Goal: Task Accomplishment & Management: Use online tool/utility

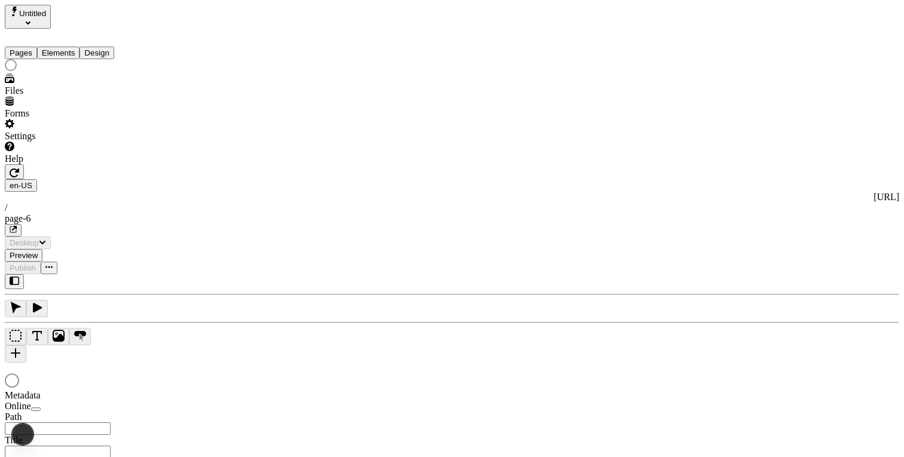
type input "/page-6"
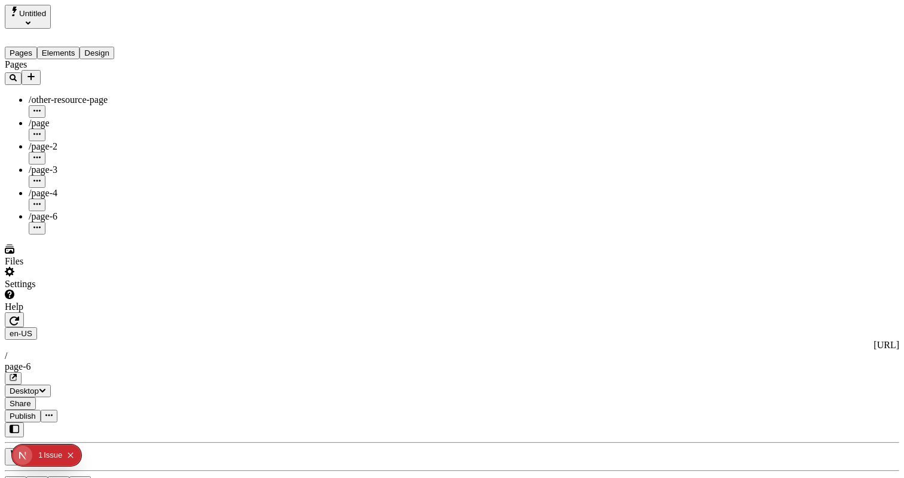
click at [154, 312] on div at bounding box center [81, 312] width 152 height 0
click at [75, 164] on div "/page-3" at bounding box center [94, 175] width 130 height 23
click at [77, 141] on div "/page-2" at bounding box center [94, 146] width 130 height 11
type input "/page-3"
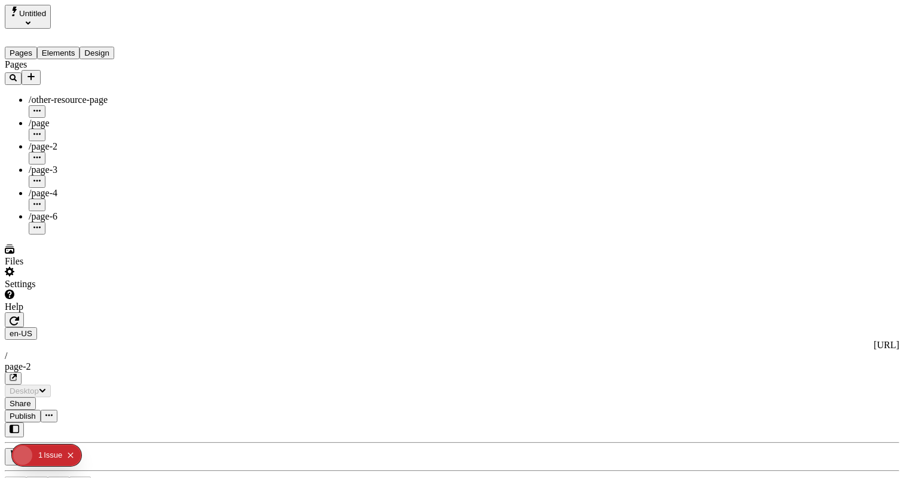
type input "/page-2"
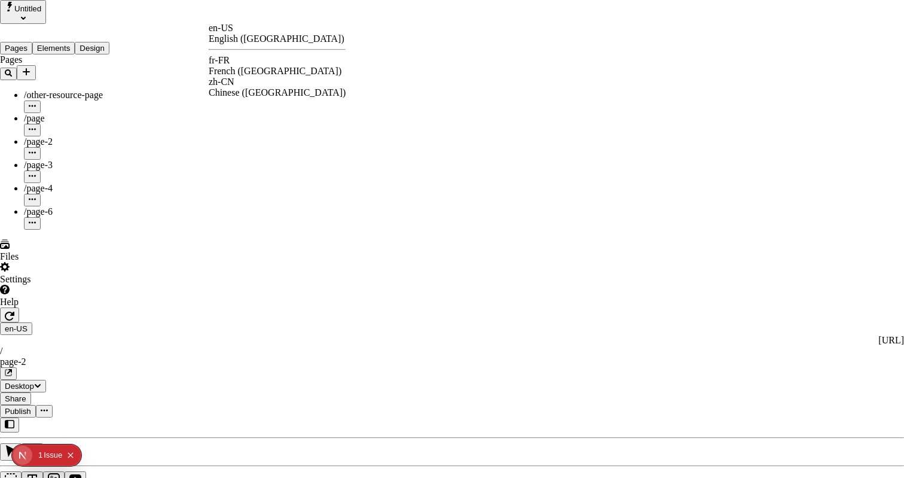
click at [266, 66] on div "French ([GEOGRAPHIC_DATA])" at bounding box center [277, 71] width 137 height 11
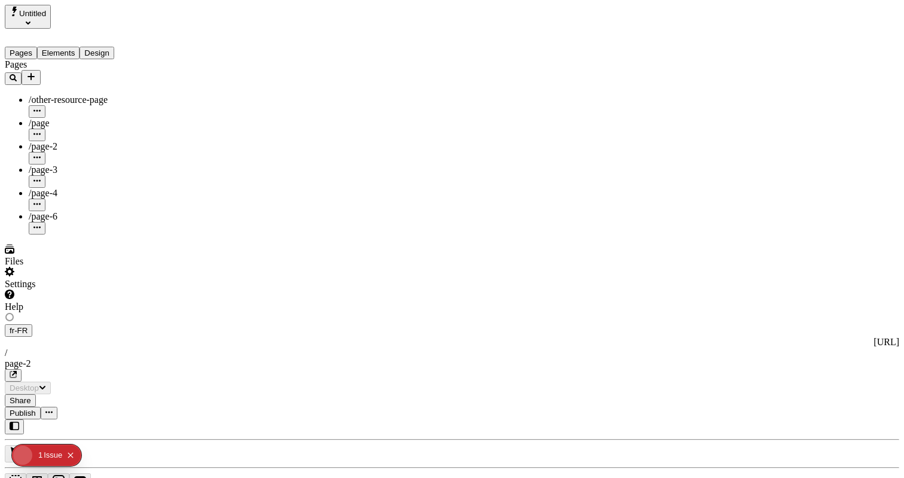
type input "The Great Translation Adventure"
type textarea "This is my French localized description. If it were empty, it would not appear …"
type input "/exploration-of-translations"
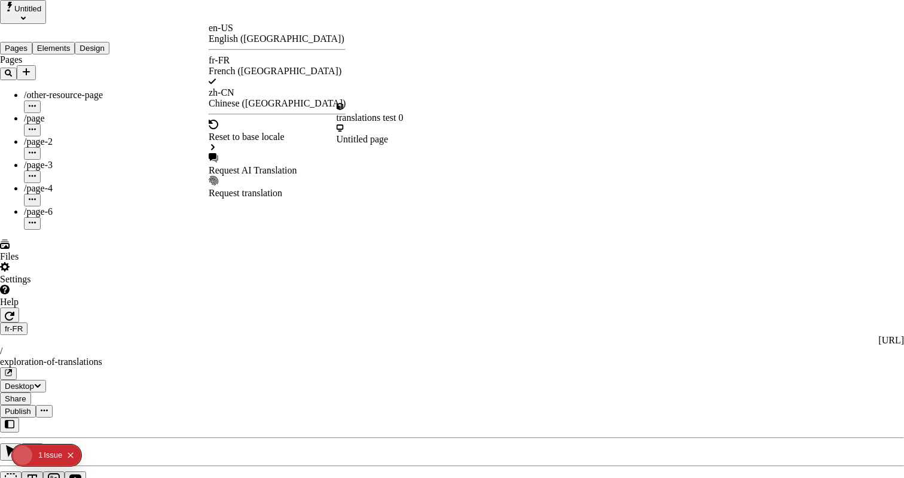
click at [255, 165] on div "Request AI Translation" at bounding box center [277, 170] width 137 height 11
checkbox input "true"
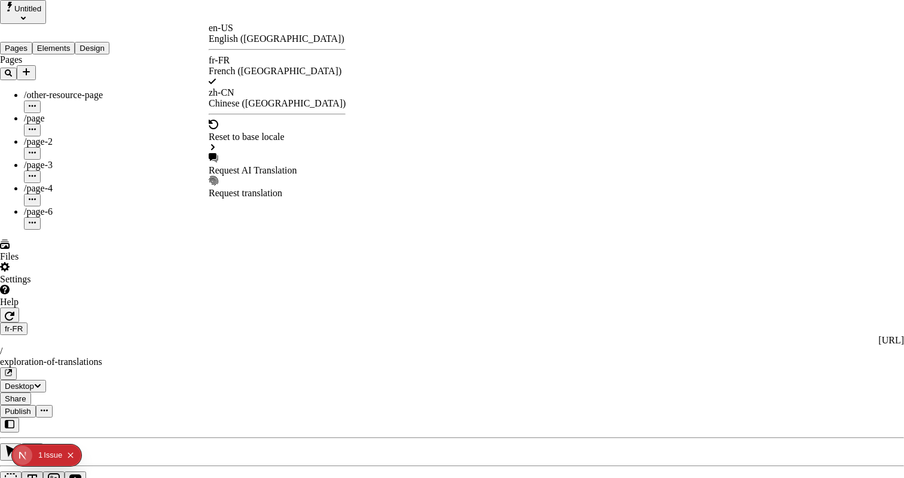
drag, startPoint x: 322, startPoint y: 162, endPoint x: 322, endPoint y: 150, distance: 12.0
drag, startPoint x: 322, startPoint y: 150, endPoint x: 322, endPoint y: 164, distance: 13.8
checkbox input "true"
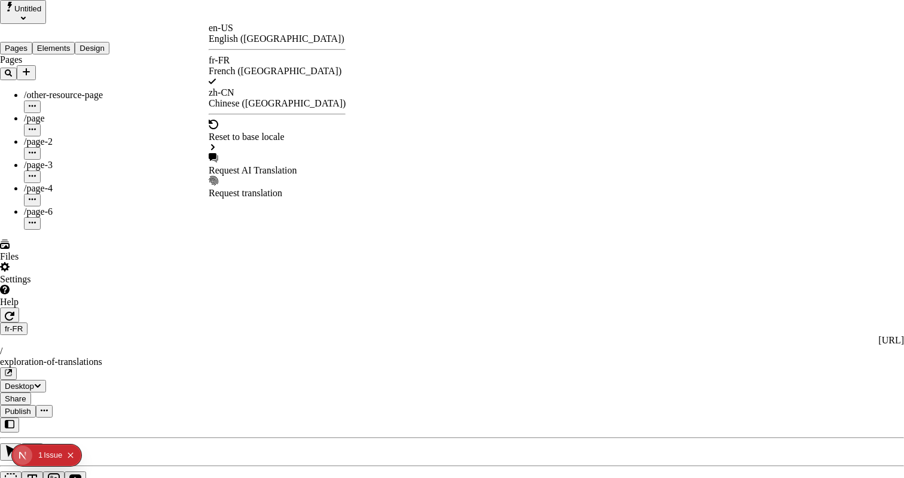
checkbox input "true"
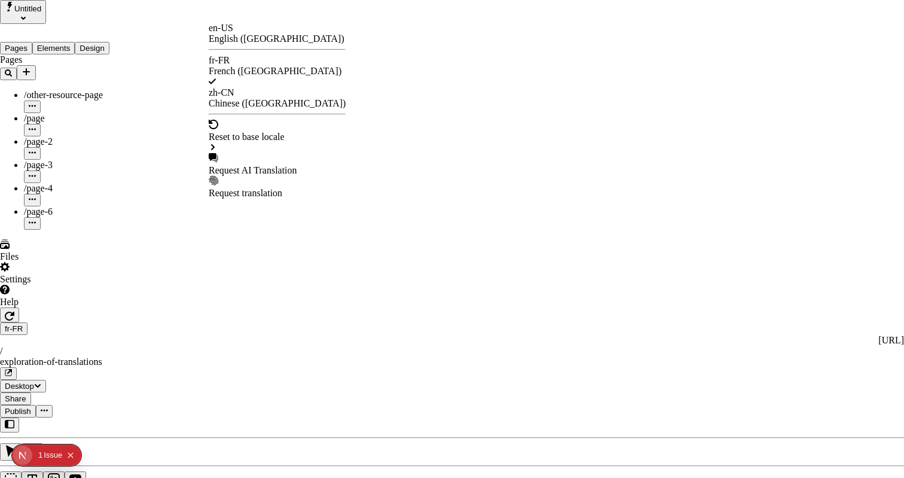
drag, startPoint x: 321, startPoint y: 274, endPoint x: 322, endPoint y: 252, distance: 22.1
checkbox input "true"
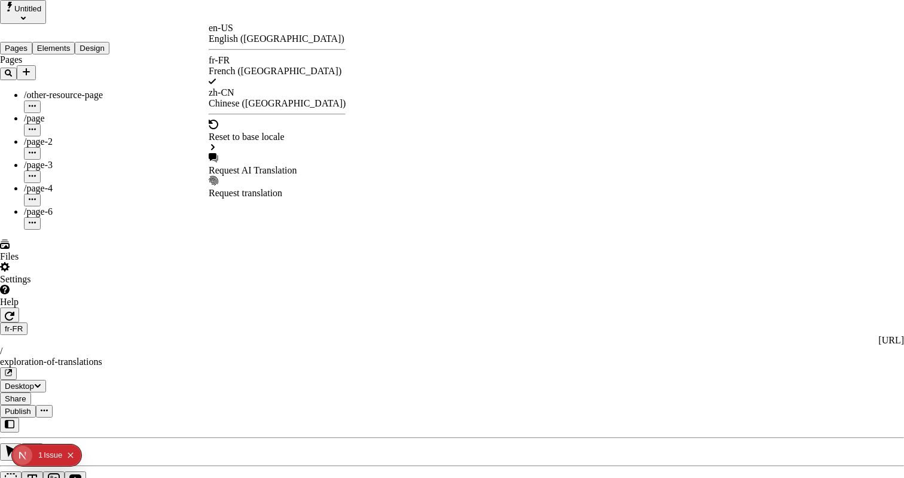
checkbox input "true"
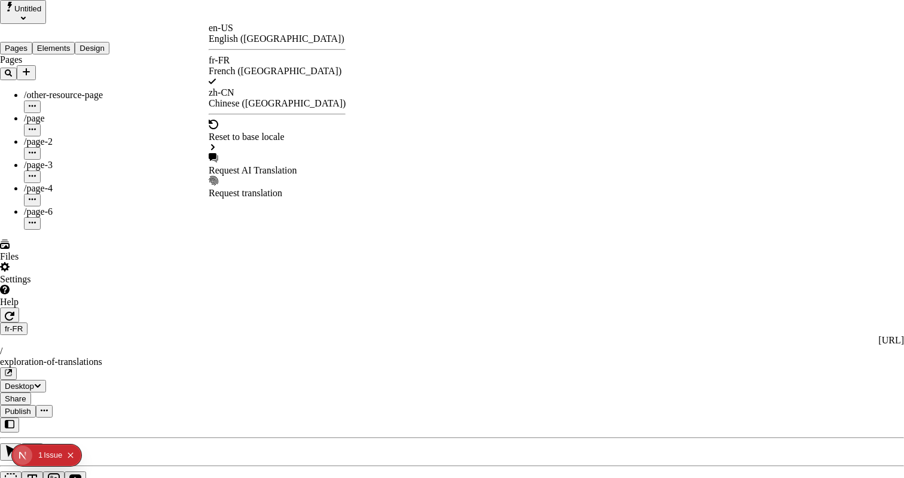
checkbox input "false"
checkbox input "true"
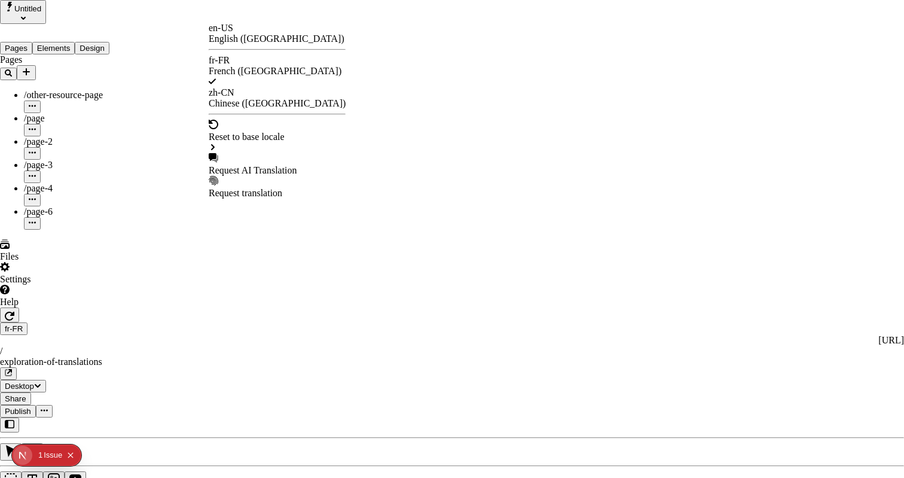
checkbox input "true"
checkbox input "false"
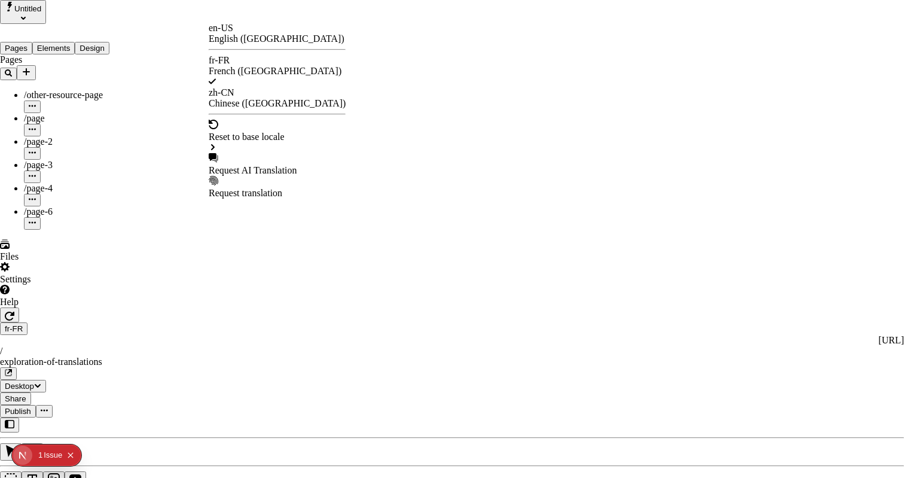
checkbox input "true"
type input "/exploration-des-traductions"
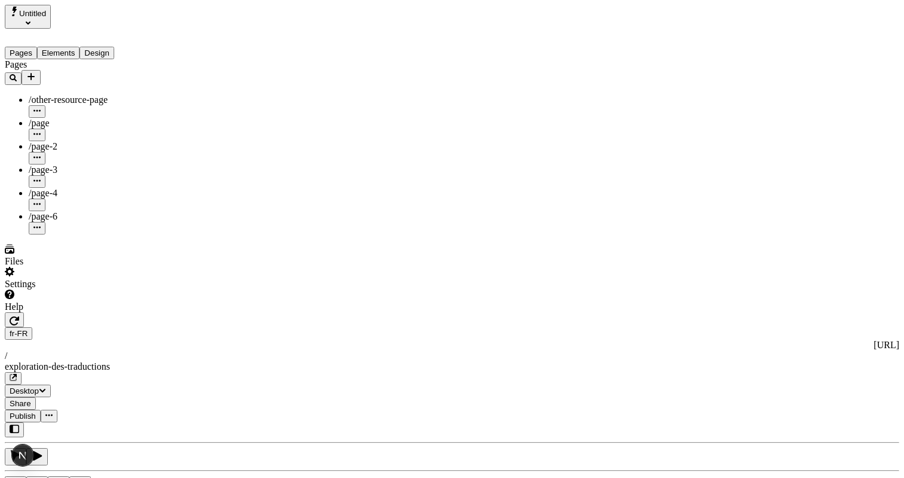
click at [36, 411] on span "Publish" at bounding box center [23, 415] width 26 height 9
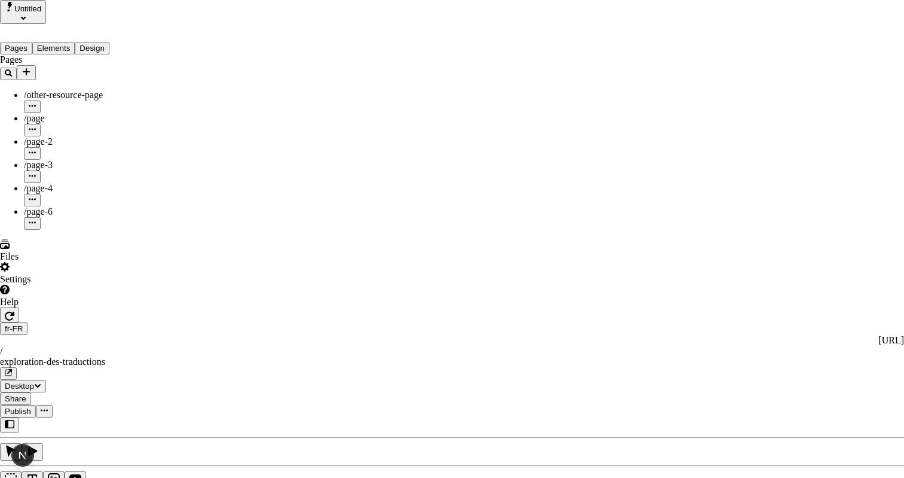
type textarea "This is my French localized description. If it were empty, it would not appear …"
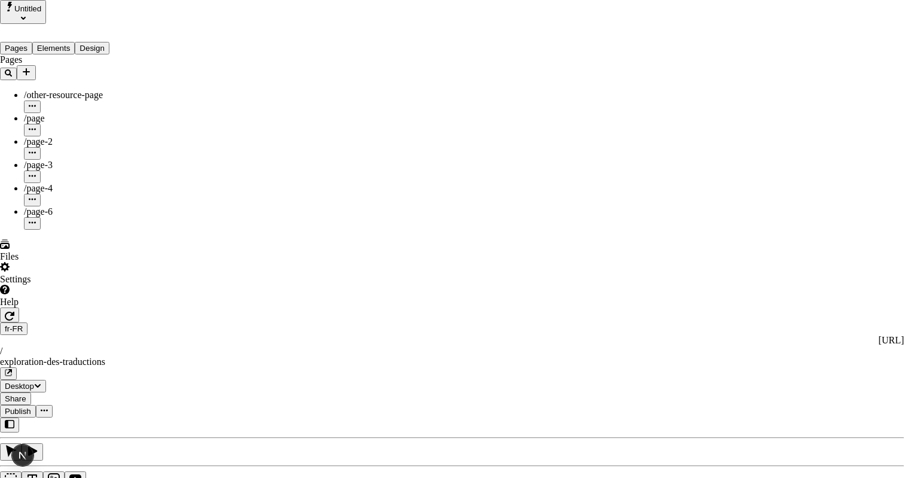
type input "/exploration-of-translations"
drag, startPoint x: 644, startPoint y: 97, endPoint x: 647, endPoint y: 91, distance: 7.2
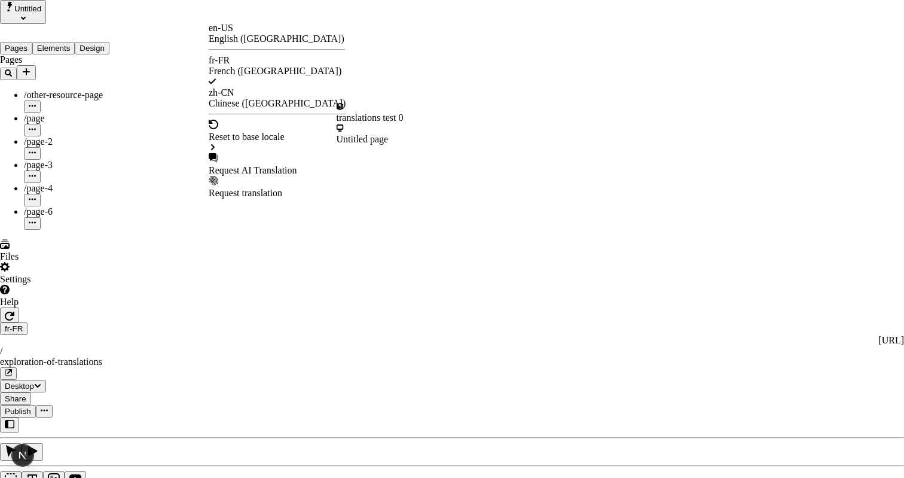
click at [249, 165] on div "Request AI Translation" at bounding box center [277, 170] width 137 height 11
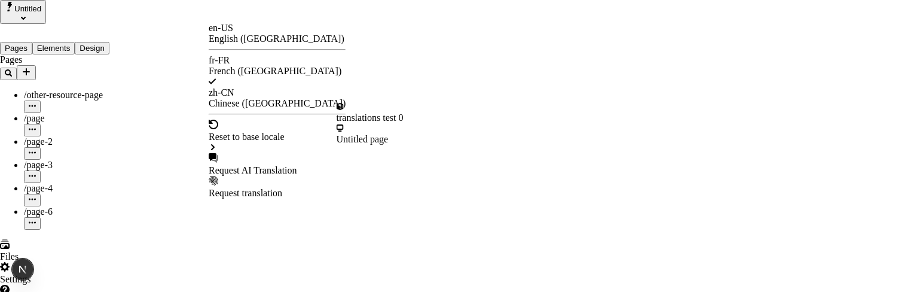
click at [236, 153] on div "Request AI Translation" at bounding box center [277, 164] width 137 height 23
